Goal: Task Accomplishment & Management: Complete application form

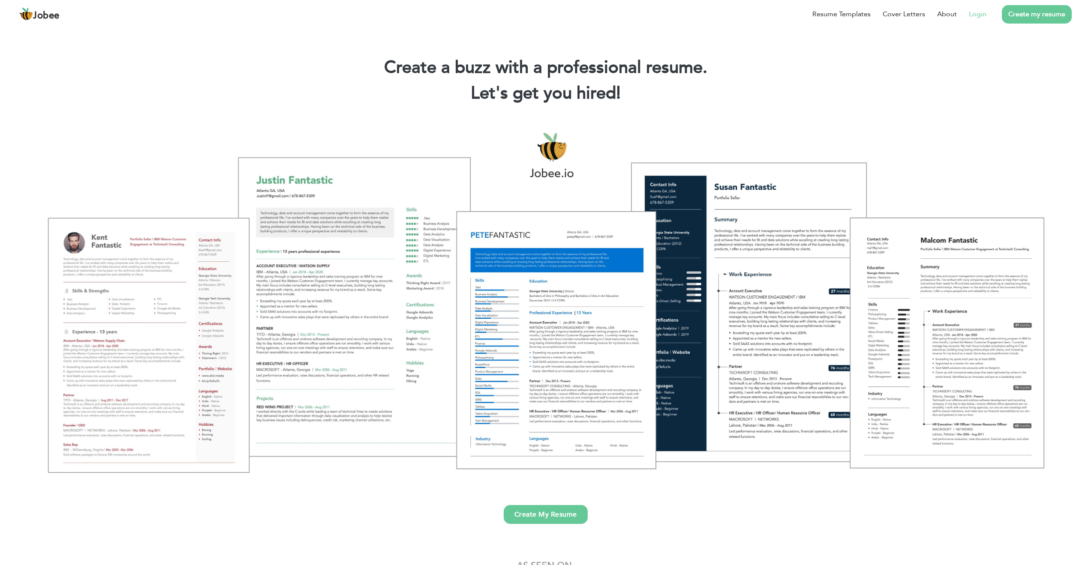
click at [977, 14] on link "Login" at bounding box center [978, 14] width 18 height 10
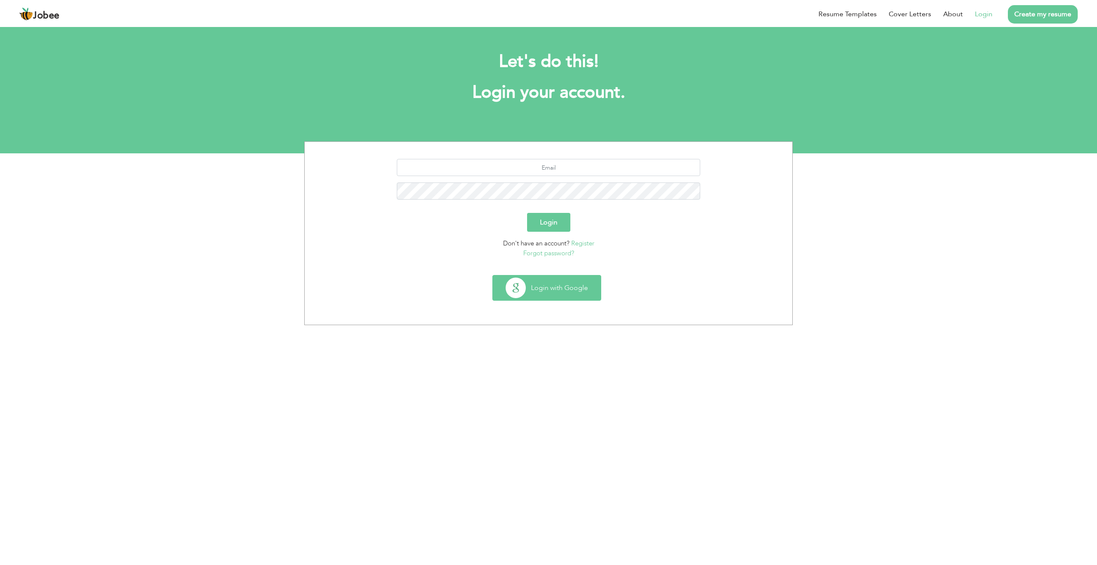
click at [565, 282] on button "Login with Google" at bounding box center [547, 288] width 108 height 25
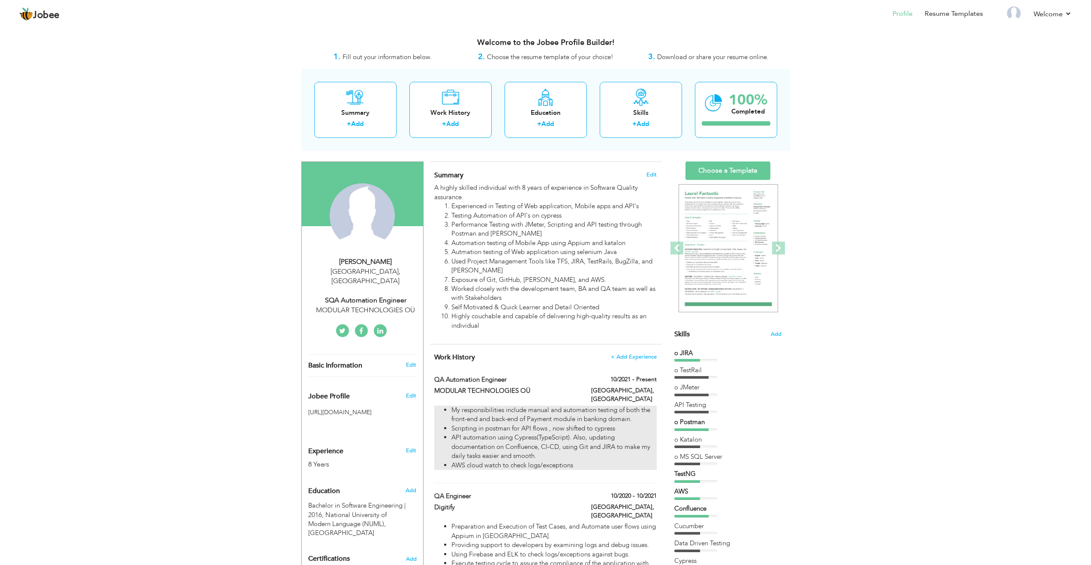
click at [528, 424] on li "Scripting in postman for API flows , now shifted to cypress" at bounding box center [553, 428] width 205 height 9
type input "QA Automation Engineer"
type input "MODULAR TECHNOLOGIES OÜ"
type input "10/2021"
type input "[GEOGRAPHIC_DATA]"
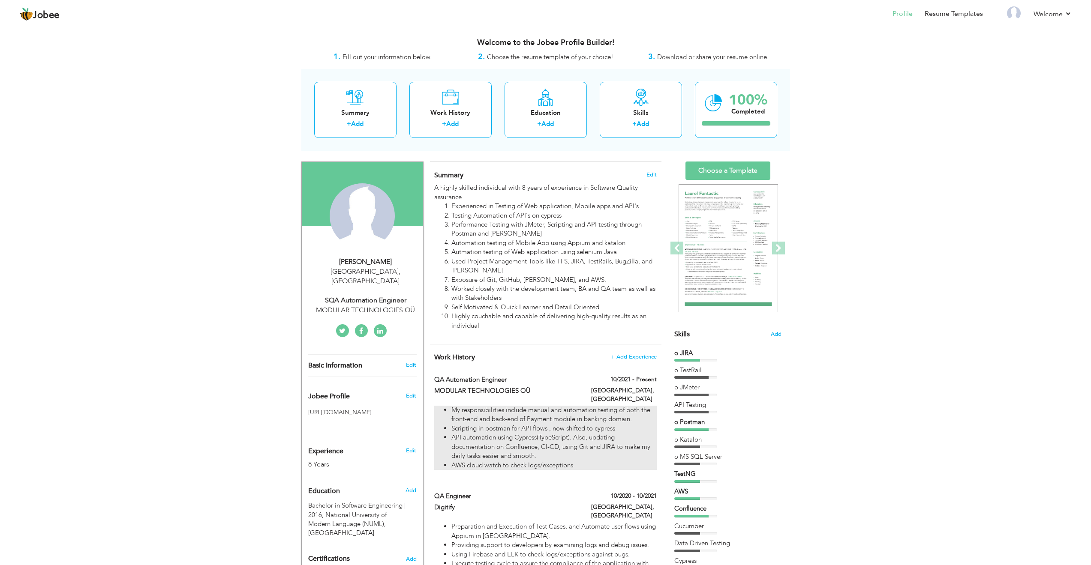
type input "[GEOGRAPHIC_DATA]"
checkbox input "true"
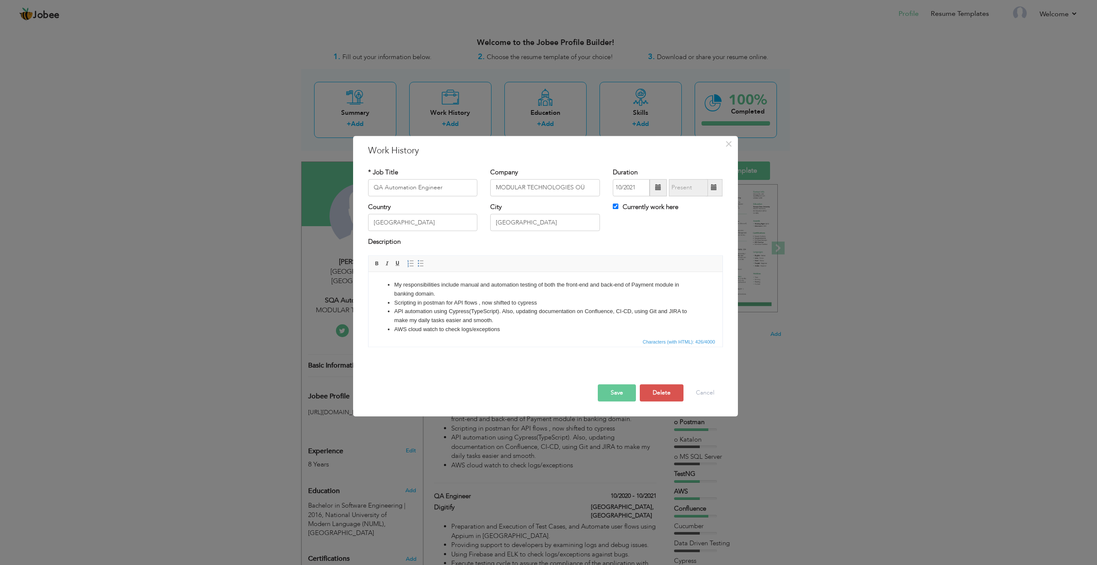
click at [438, 308] on li "API automation using Cypress(TypeScript). Also, updating documentation on Confl…" at bounding box center [545, 316] width 303 height 18
click at [404, 311] on li "API automation using Cypress(TypeScript). Also, updating documentation on Confl…" at bounding box center [545, 316] width 303 height 18
click at [614, 395] on button "Save" at bounding box center [617, 393] width 38 height 17
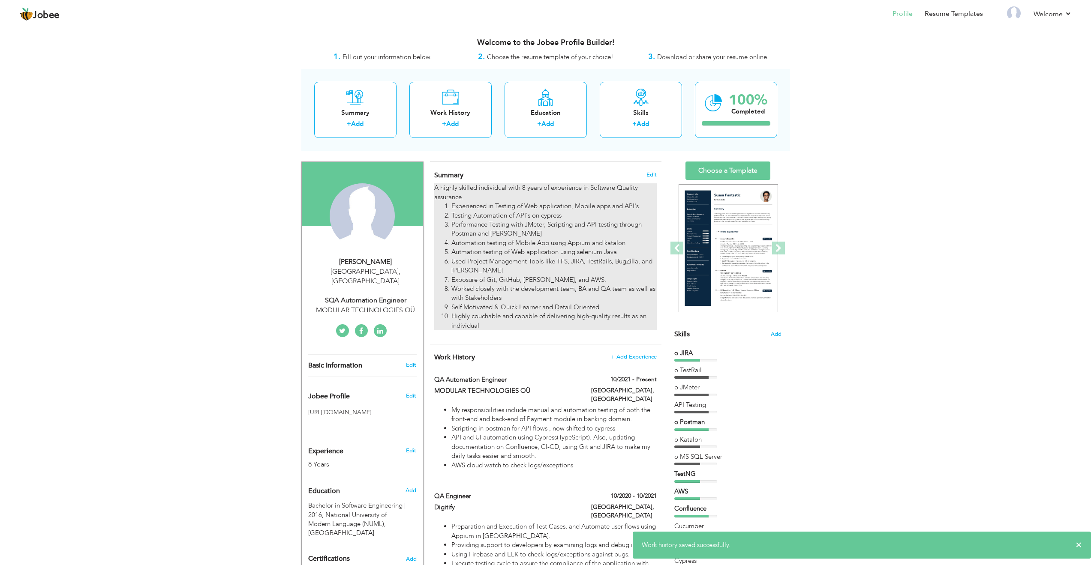
click at [474, 215] on li "Testing Automation of API's on cypress" at bounding box center [553, 215] width 205 height 9
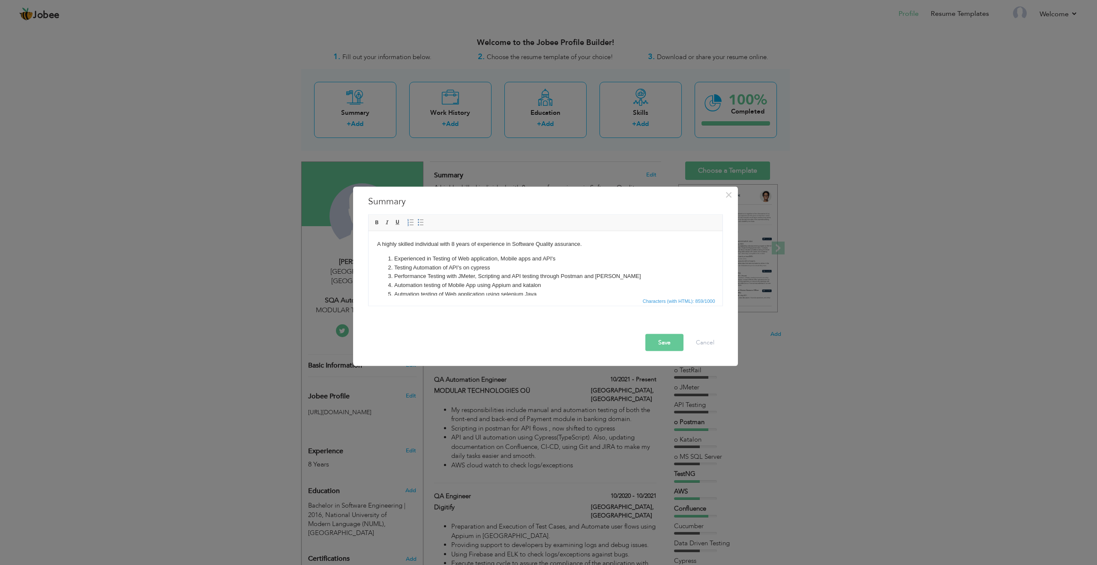
click at [461, 269] on li "Testing Automation of API's on cypress" at bounding box center [545, 267] width 303 height 9
click at [508, 267] on li "Testing Automation of API's and UI on cypress" at bounding box center [545, 267] width 303 height 9
click at [666, 343] on button "Save" at bounding box center [665, 342] width 38 height 17
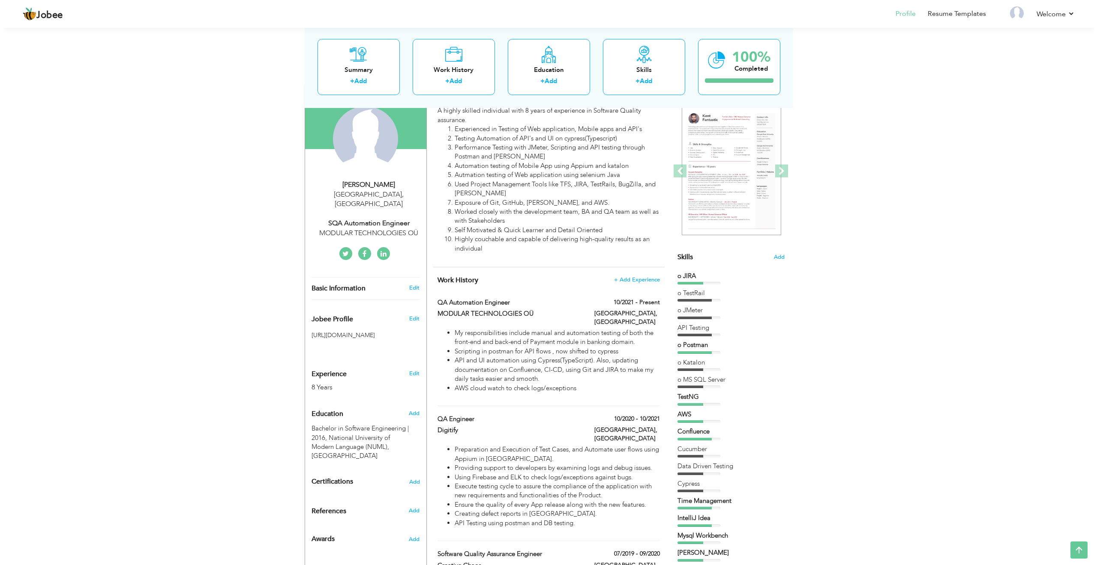
scroll to position [76, 0]
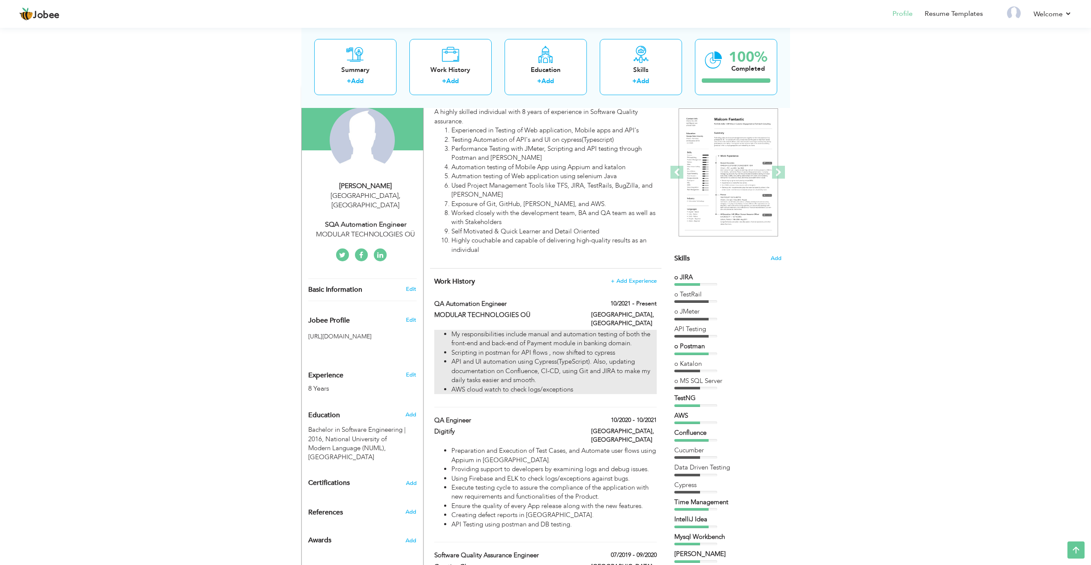
click at [520, 385] on li "AWS cloud watch to check logs/exceptions" at bounding box center [553, 389] width 205 height 9
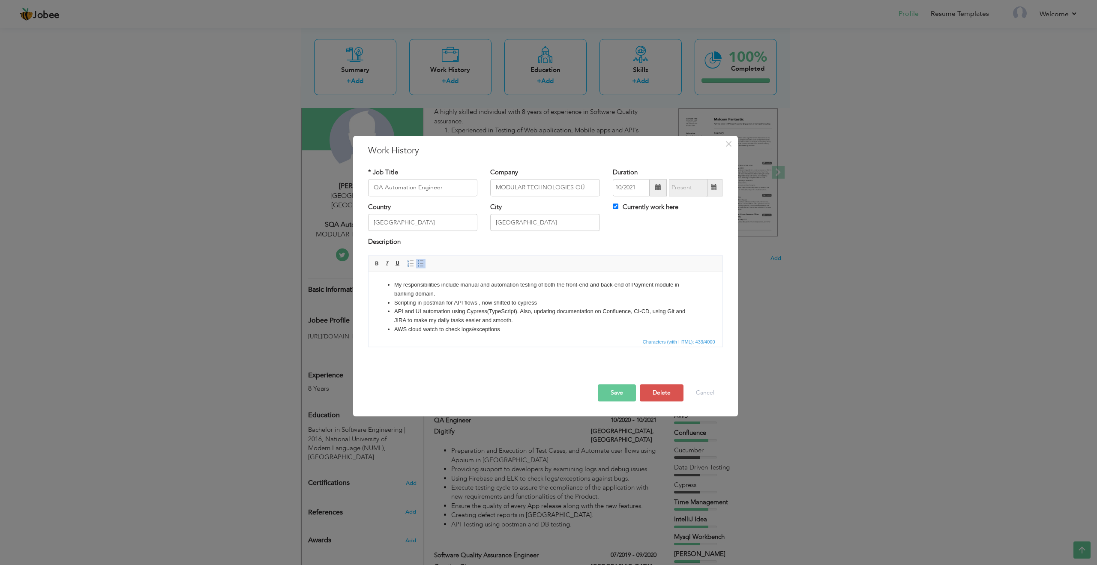
click at [472, 333] on li "AWS cloud watch to check logs/exceptions" at bounding box center [545, 329] width 303 height 9
click at [465, 313] on li "API and UI automation using Cypress(TypeScript). Also, updating documentation o…" at bounding box center [545, 316] width 303 height 18
click at [499, 307] on li "API and UI automation using Cypress(TypeScript). Also, updating documentation o…" at bounding box center [545, 316] width 303 height 18
click at [520, 322] on li "API and UI automation using Cypress(TypeScript). Also, updating documentation o…" at bounding box center [545, 316] width 303 height 18
click at [434, 330] on li "Responsible for feature testing" at bounding box center [545, 329] width 303 height 9
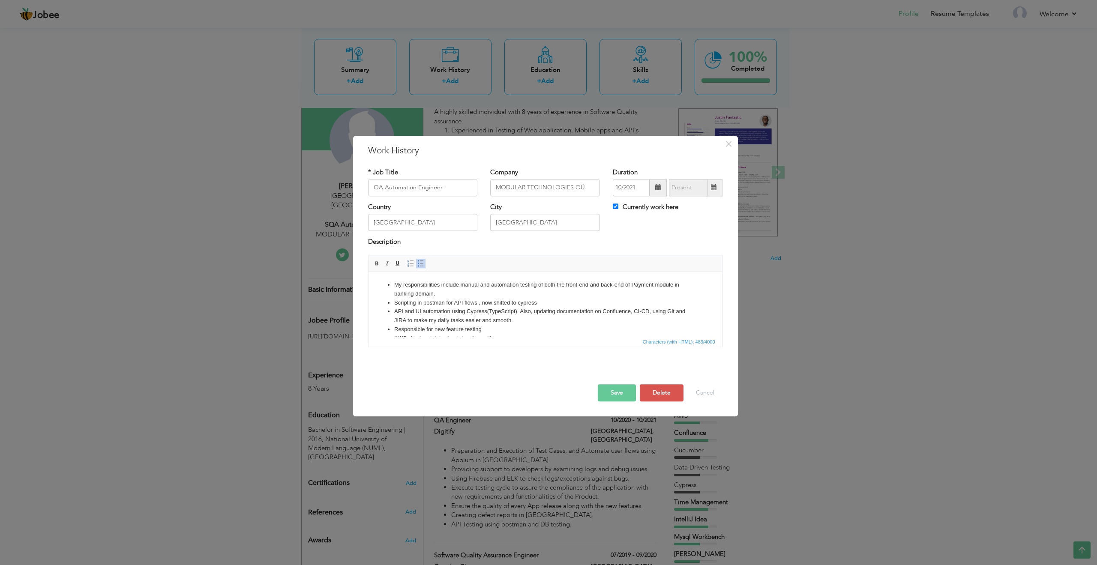
click at [487, 328] on li "Responsible for new feature testing" at bounding box center [545, 329] width 303 height 9
click at [620, 391] on button "Save" at bounding box center [617, 393] width 38 height 17
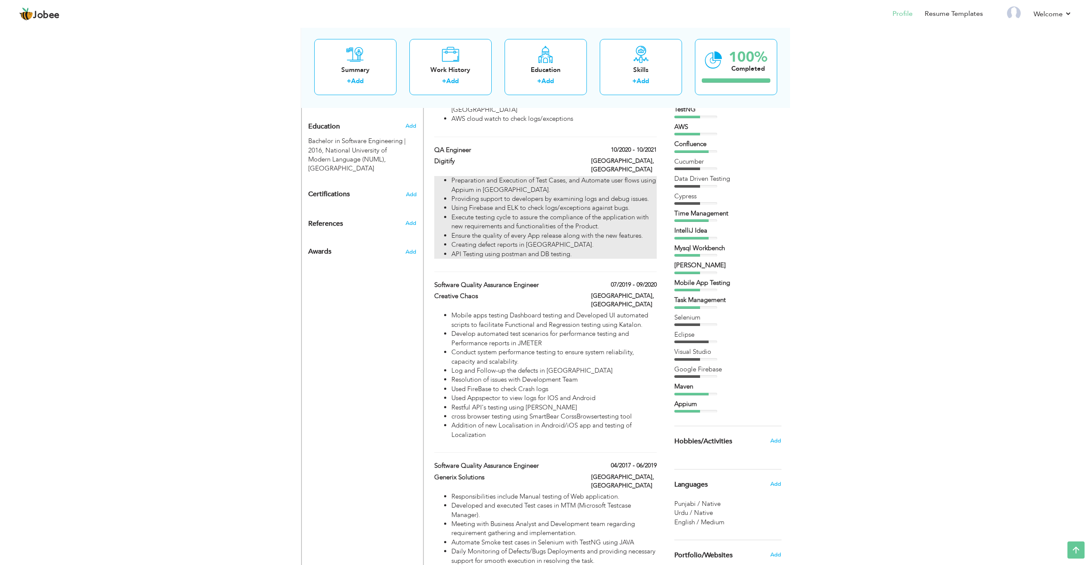
scroll to position [0, 0]
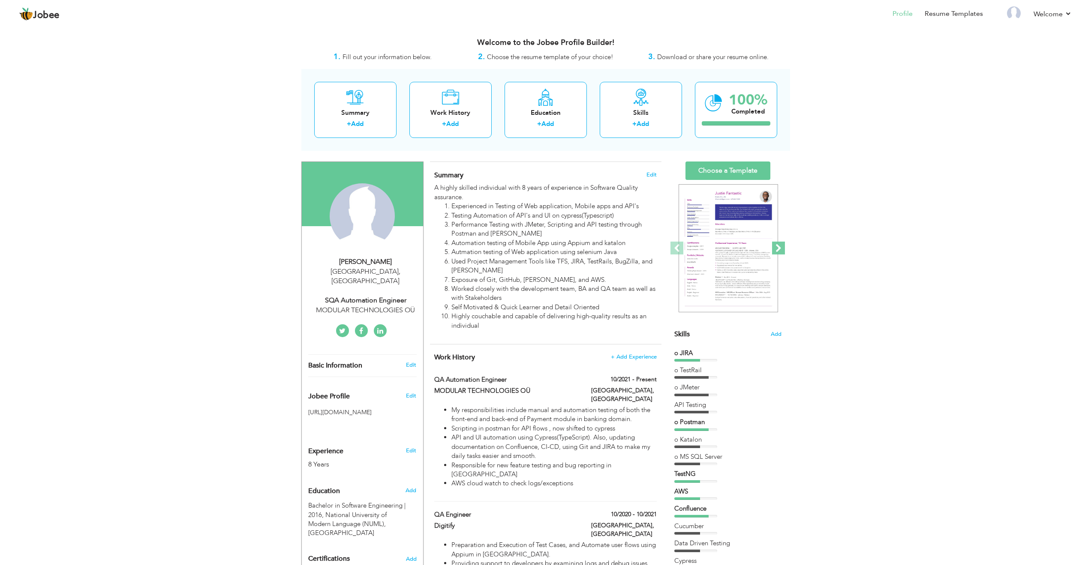
click at [781, 245] on span at bounding box center [778, 248] width 13 height 13
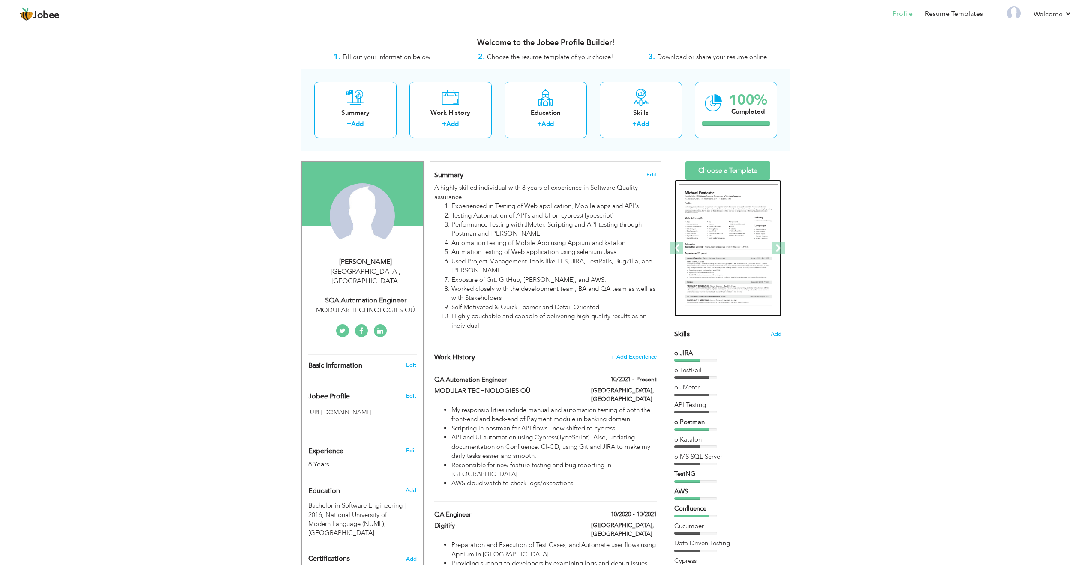
click at [729, 255] on img at bounding box center [728, 248] width 99 height 129
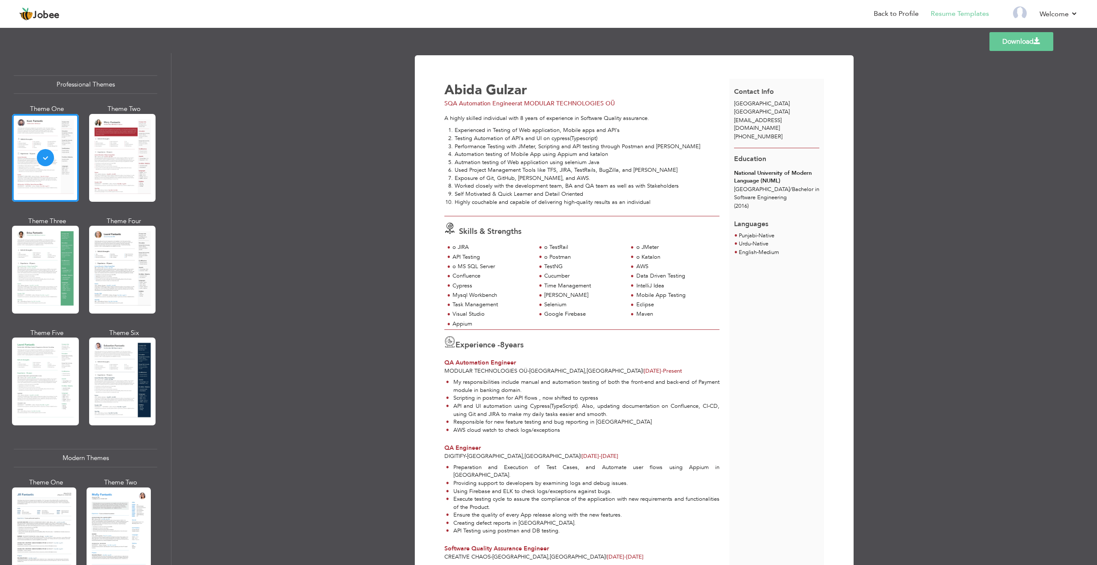
click at [1014, 40] on link "Download" at bounding box center [1022, 41] width 64 height 19
